Goal: Obtain resource: Download file/media

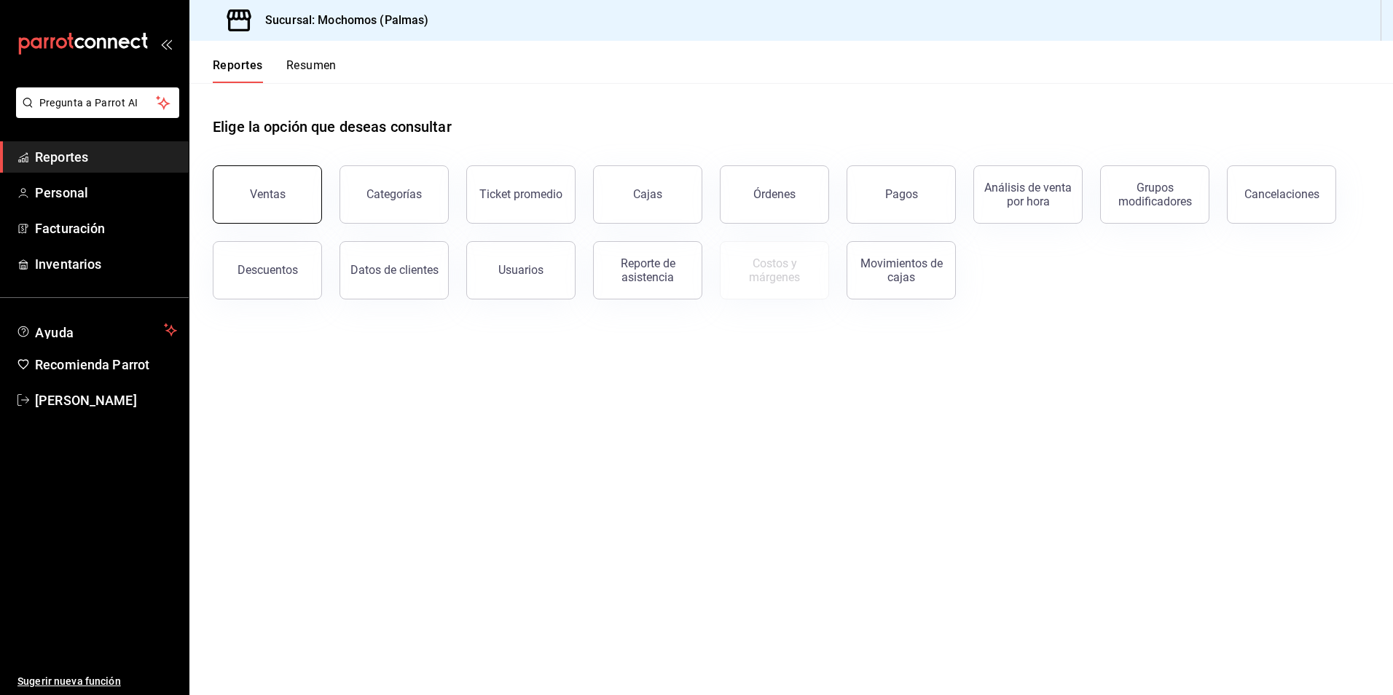
click at [243, 177] on button "Ventas" at bounding box center [267, 194] width 109 height 58
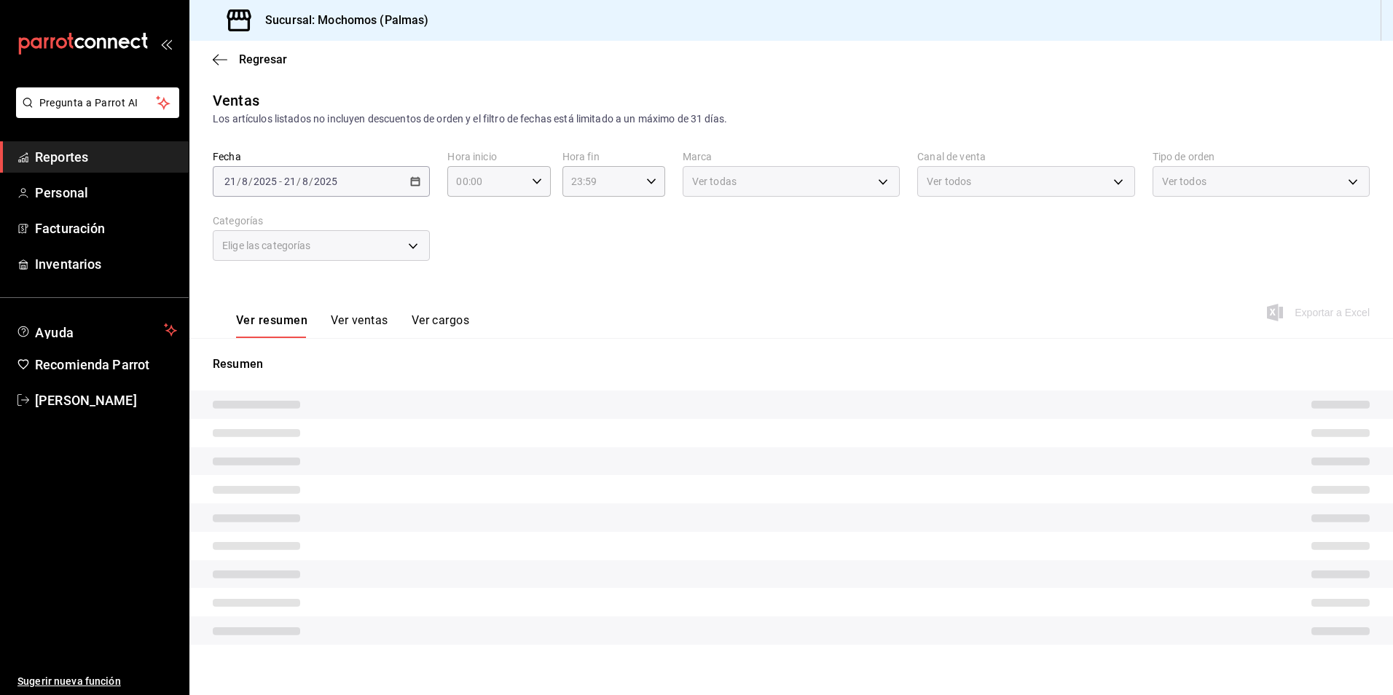
type input "PARROT,UBER_EATS,RAPPI,DIDI_FOOD,ONLINE"
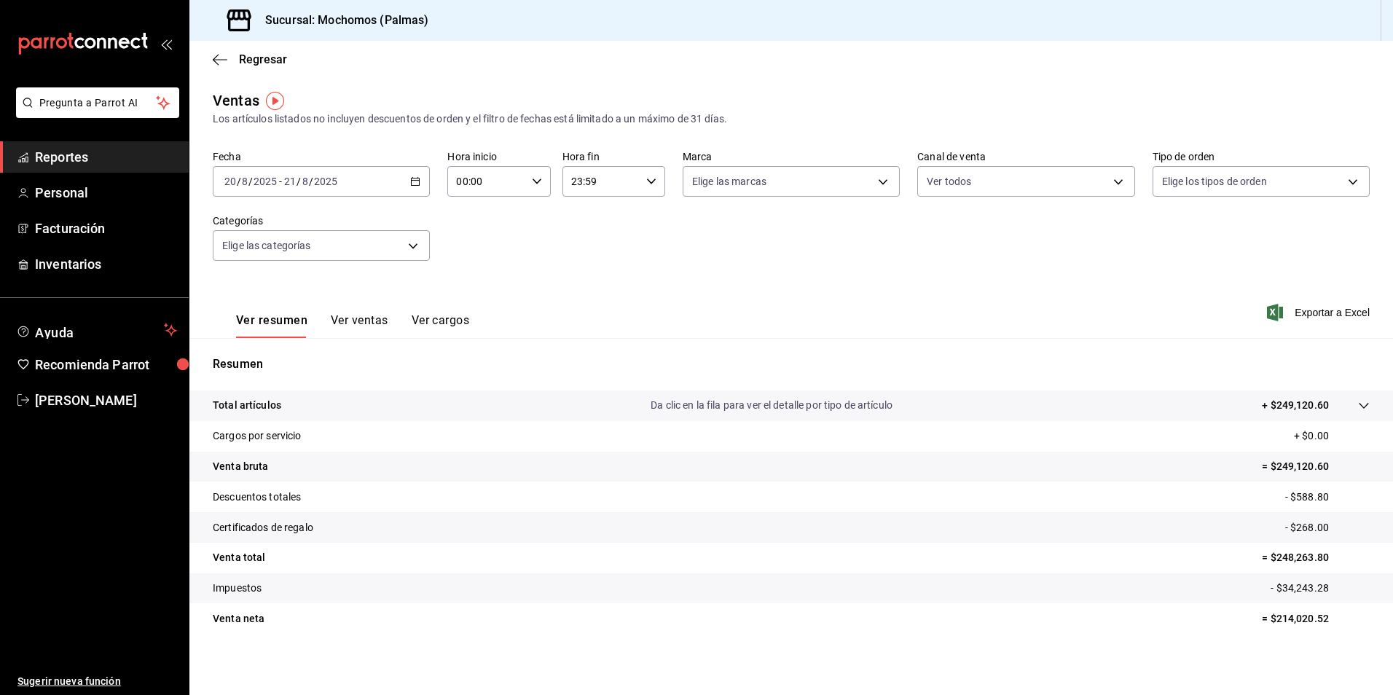
click at [416, 186] on div "[DATE] [DATE] - [DATE] [DATE]" at bounding box center [321, 181] width 217 height 31
click at [292, 349] on span "Rango de fechas" at bounding box center [281, 356] width 113 height 15
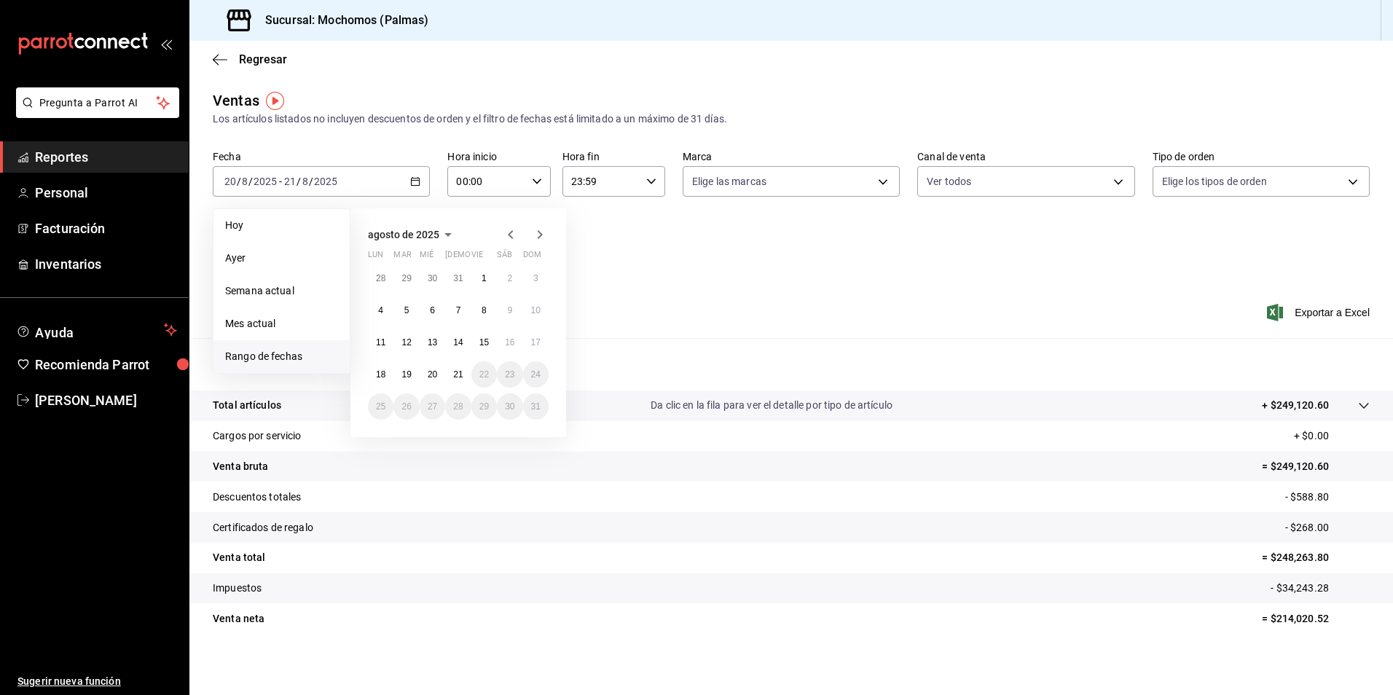
click at [383, 372] on abbr "18" at bounding box center [380, 374] width 9 height 10
click at [452, 373] on button "21" at bounding box center [457, 374] width 25 height 26
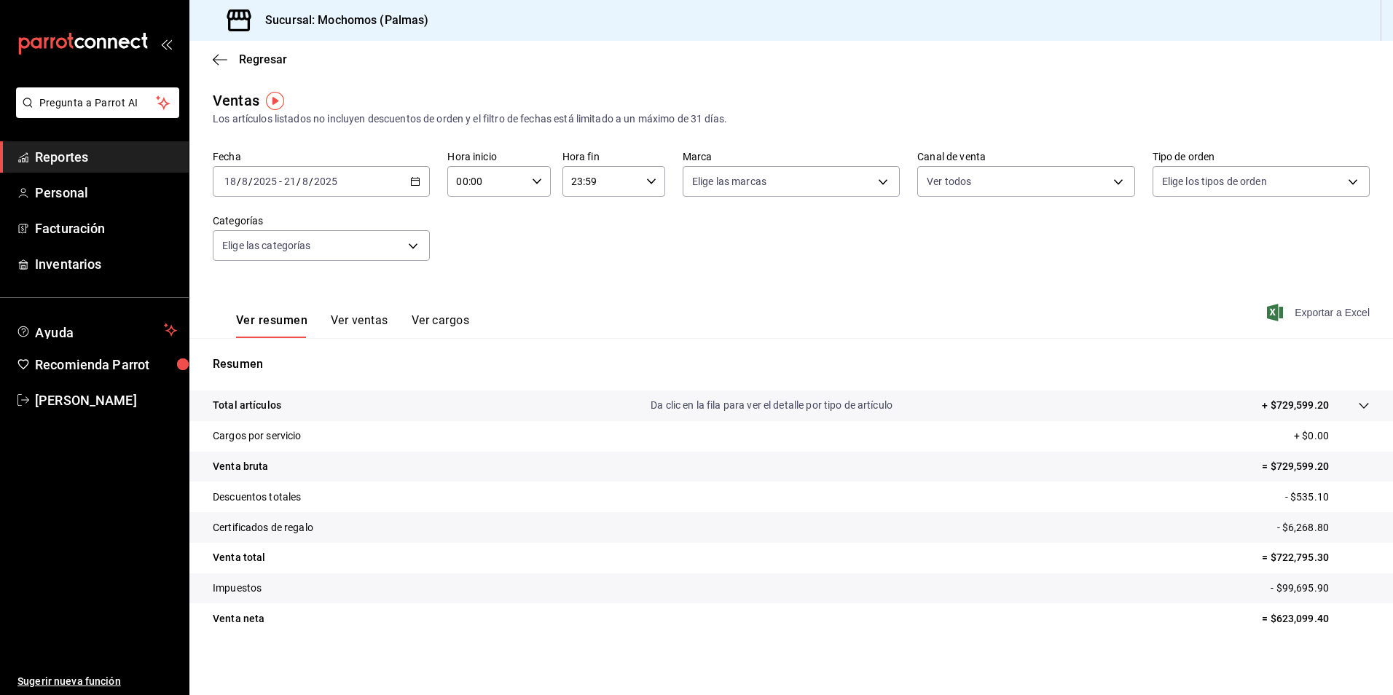
click at [1302, 310] on span "Exportar a Excel" at bounding box center [1320, 312] width 100 height 17
